Goal: Download file/media

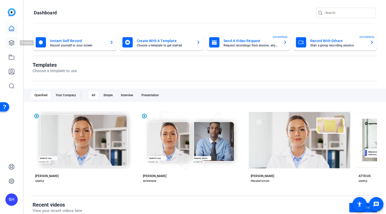
click at [12, 43] on icon at bounding box center [11, 43] width 6 height 6
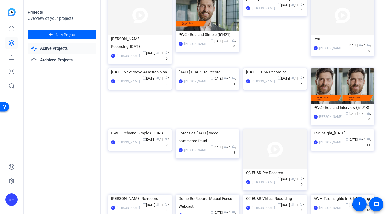
scroll to position [49, 0]
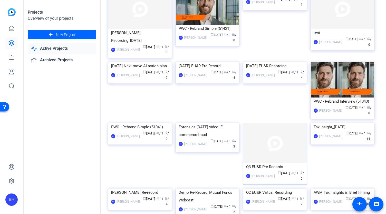
click at [275, 150] on img at bounding box center [275, 143] width 63 height 40
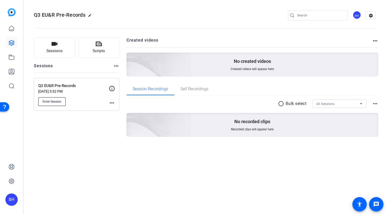
click at [60, 102] on span "Enter Session" at bounding box center [52, 102] width 19 height 4
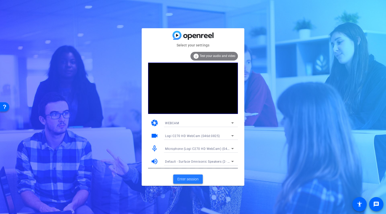
click at [192, 180] on span "Enter session" at bounding box center [188, 179] width 21 height 5
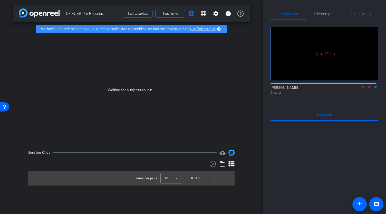
click at [361, 89] on icon at bounding box center [363, 88] width 4 height 4
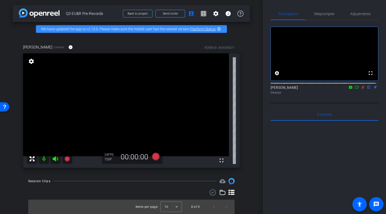
click at [362, 89] on icon at bounding box center [363, 88] width 4 height 4
click at [225, 15] on mat-icon "info" at bounding box center [228, 14] width 6 height 6
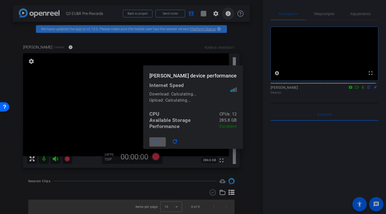
click at [224, 15] on div at bounding box center [193, 107] width 386 height 214
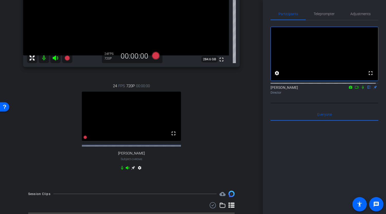
scroll to position [103, 0]
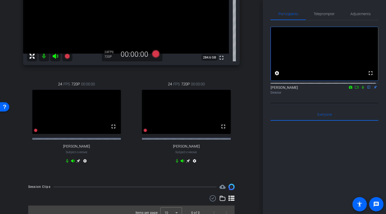
click at [361, 89] on icon at bounding box center [363, 88] width 4 height 4
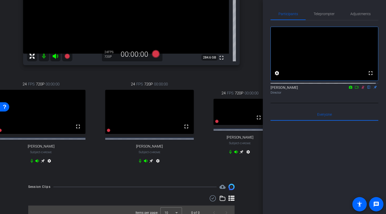
scroll to position [98, 0]
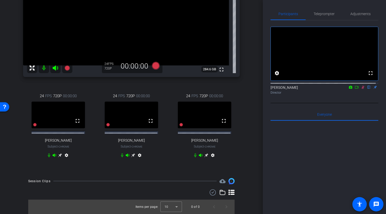
click at [362, 89] on icon at bounding box center [363, 87] width 3 height 3
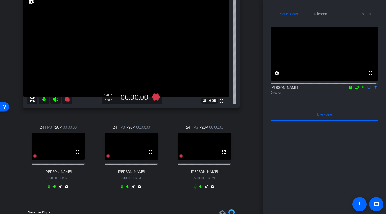
scroll to position [60, 0]
click at [59, 188] on icon at bounding box center [60, 186] width 4 height 4
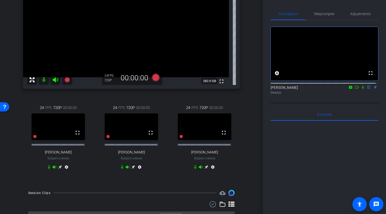
scroll to position [79, 0]
click at [205, 169] on icon at bounding box center [206, 167] width 4 height 4
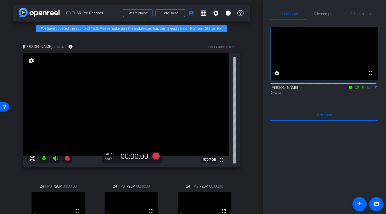
scroll to position [61, 0]
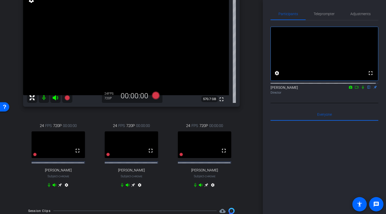
click at [59, 187] on icon at bounding box center [60, 185] width 4 height 4
click at [362, 89] on icon at bounding box center [363, 87] width 2 height 3
click at [355, 89] on icon at bounding box center [357, 88] width 4 height 4
click at [368, 89] on icon at bounding box center [369, 87] width 3 height 3
click at [367, 89] on icon at bounding box center [369, 88] width 4 height 4
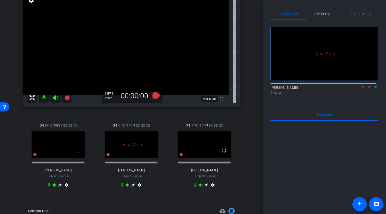
click at [367, 89] on icon at bounding box center [369, 88] width 4 height 4
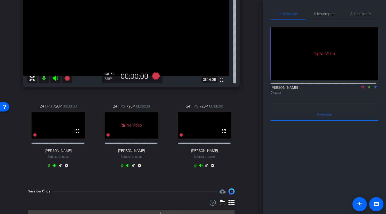
scroll to position [98, 0]
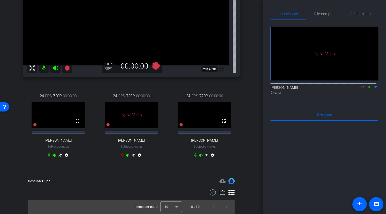
click at [367, 89] on icon at bounding box center [369, 88] width 4 height 4
click at [368, 89] on icon at bounding box center [369, 87] width 3 height 3
click at [204, 155] on icon at bounding box center [206, 155] width 4 height 4
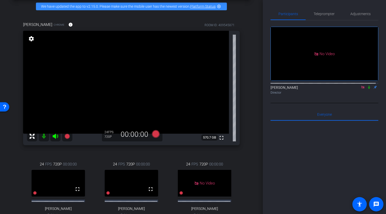
scroll to position [17, 0]
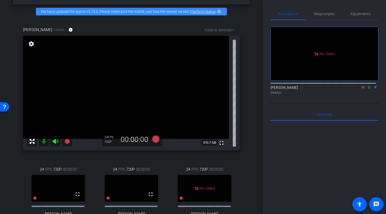
click at [368, 89] on icon at bounding box center [369, 87] width 2 height 3
click at [367, 89] on icon at bounding box center [369, 88] width 4 height 4
click at [366, 90] on mat-icon at bounding box center [369, 87] width 6 height 5
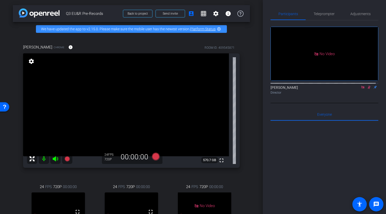
scroll to position [0, 0]
click at [368, 89] on icon at bounding box center [369, 87] width 3 height 3
click at [368, 89] on icon at bounding box center [369, 87] width 2 height 3
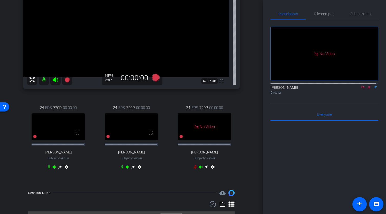
scroll to position [80, 0]
click at [59, 169] on icon at bounding box center [60, 166] width 4 height 4
click at [368, 89] on icon at bounding box center [369, 88] width 4 height 4
click at [368, 89] on icon at bounding box center [369, 87] width 2 height 3
click at [368, 89] on icon at bounding box center [369, 87] width 3 height 3
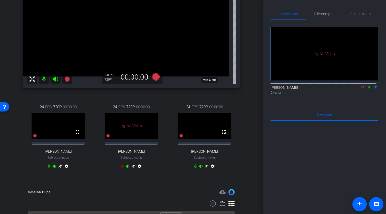
click at [368, 89] on icon at bounding box center [369, 87] width 2 height 3
click at [367, 89] on icon at bounding box center [369, 88] width 4 height 4
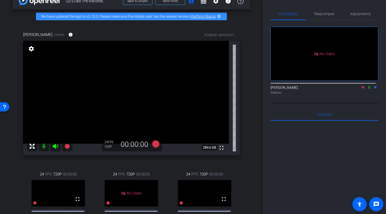
scroll to position [0, 0]
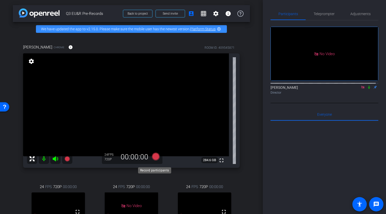
click at [155, 160] on icon at bounding box center [156, 157] width 8 height 8
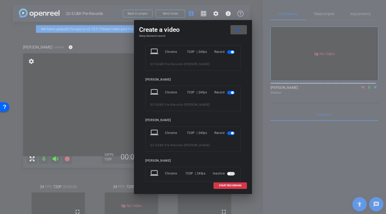
scroll to position [52, 0]
click at [227, 92] on span "button" at bounding box center [231, 93] width 8 height 4
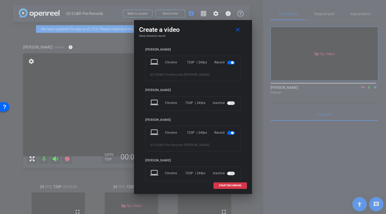
scroll to position [51, 0]
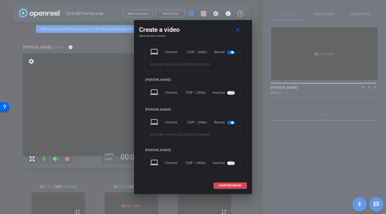
click at [224, 186] on span "START RECORDING" at bounding box center [230, 185] width 23 height 3
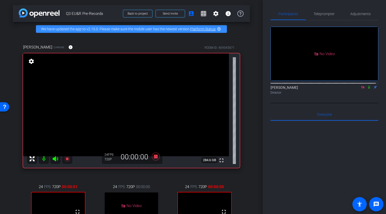
click at [368, 89] on icon at bounding box center [369, 87] width 2 height 3
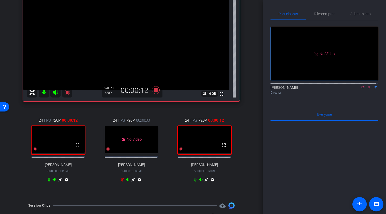
scroll to position [67, 0]
click at [193, 182] on icon at bounding box center [195, 180] width 4 height 4
click at [368, 89] on icon at bounding box center [369, 87] width 3 height 3
click at [157, 95] on icon at bounding box center [156, 89] width 12 height 9
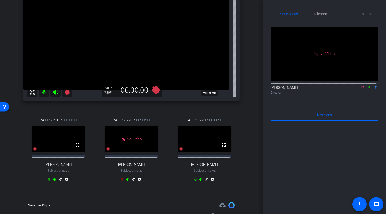
scroll to position [109, 0]
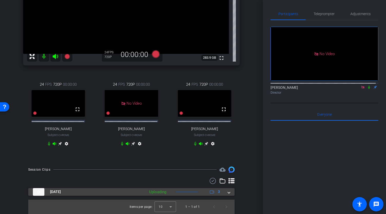
click at [225, 192] on div "[DATE] Uploading 3" at bounding box center [130, 192] width 195 height 8
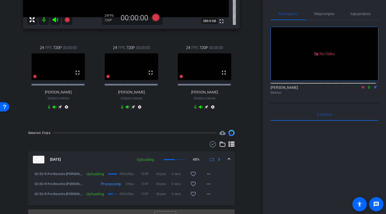
scroll to position [156, 0]
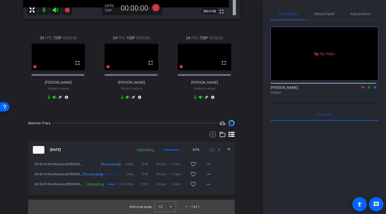
click at [368, 89] on icon at bounding box center [369, 88] width 4 height 4
click at [367, 89] on icon at bounding box center [369, 88] width 4 height 4
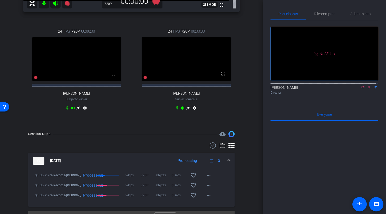
click at [368, 89] on icon at bounding box center [369, 87] width 3 height 3
click at [367, 89] on icon at bounding box center [369, 88] width 4 height 4
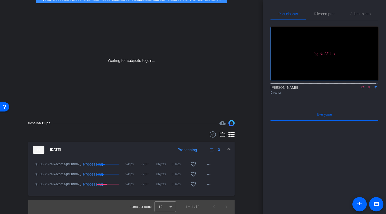
scroll to position [0, 0]
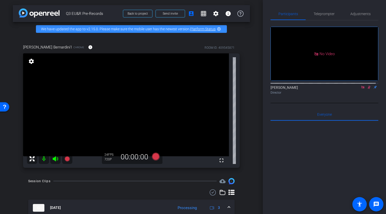
click at [367, 89] on icon at bounding box center [369, 88] width 4 height 4
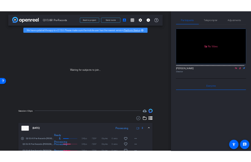
scroll to position [33, 0]
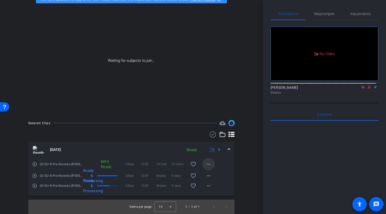
click at [206, 165] on mat-icon "more_horiz" at bounding box center [209, 164] width 6 height 6
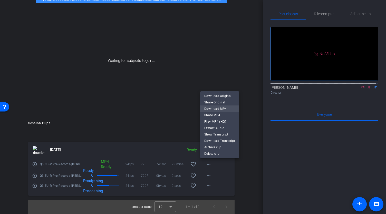
click at [216, 108] on span "Download MP4" at bounding box center [219, 109] width 31 height 6
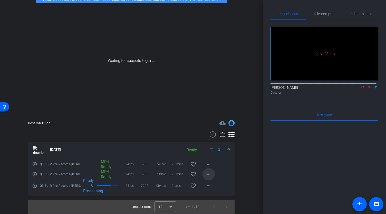
click at [207, 175] on mat-icon "more_horiz" at bounding box center [209, 174] width 6 height 6
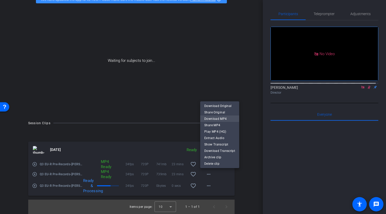
click at [220, 119] on span "Download MP4" at bounding box center [219, 119] width 31 height 6
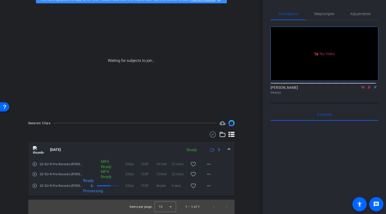
click at [252, 157] on div "arrow_back Q3 EU&R Pre-Records Back to project Send invite account_box grid_on …" at bounding box center [131, 77] width 263 height 214
click at [207, 173] on mat-icon "more_horiz" at bounding box center [209, 174] width 6 height 6
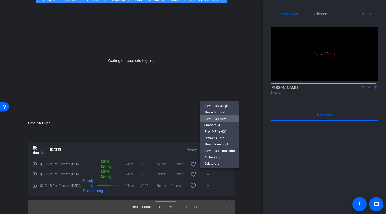
click at [222, 118] on span "Download MP4" at bounding box center [219, 119] width 31 height 6
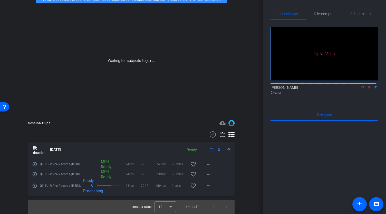
click at [293, 155] on div at bounding box center [325, 184] width 108 height 127
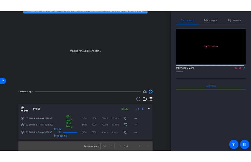
scroll to position [25, 0]
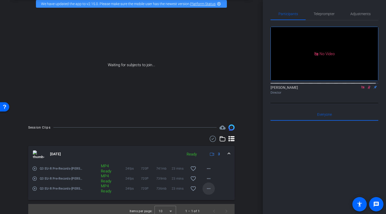
click at [208, 192] on mat-icon "more_horiz" at bounding box center [209, 189] width 6 height 6
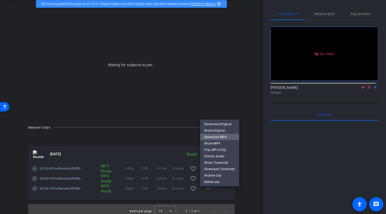
click at [225, 136] on span "Download MP4" at bounding box center [219, 137] width 31 height 6
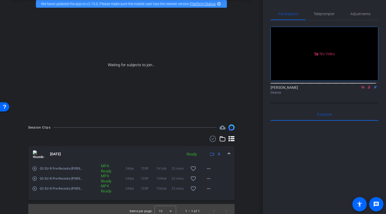
scroll to position [17, 0]
